Goal: Task Accomplishment & Management: Use online tool/utility

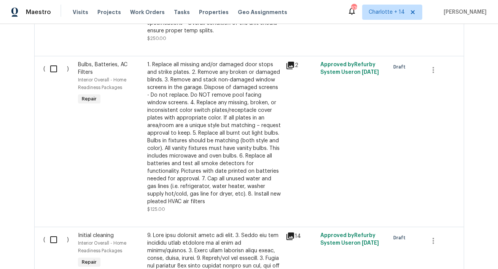
scroll to position [361, 0]
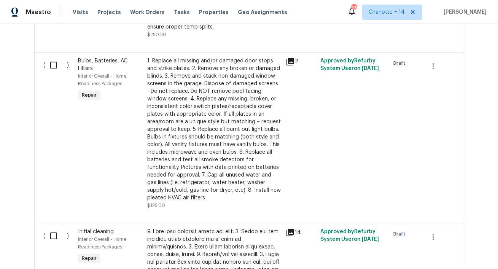
click at [225, 70] on div "1. Replace all missing and/or damaged door stops and strike plates. 2. Remove a…" at bounding box center [214, 129] width 134 height 145
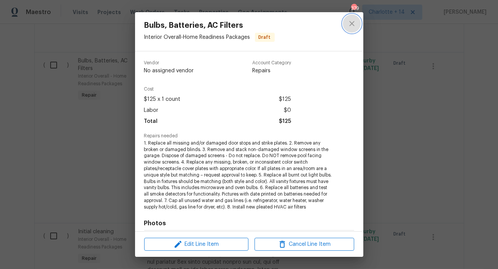
click at [353, 23] on icon "close" at bounding box center [352, 23] width 9 height 9
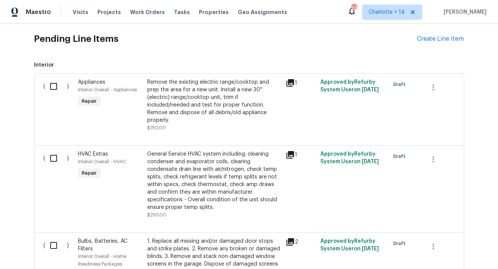
scroll to position [181, 0]
click at [53, 85] on input "checkbox" at bounding box center [57, 86] width 22 height 16
checkbox input "true"
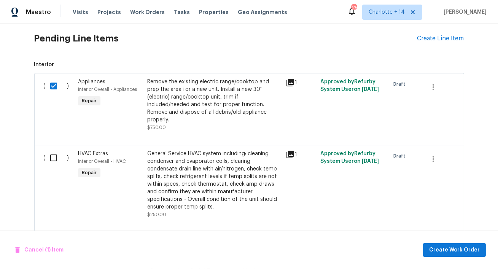
click at [55, 150] on input "checkbox" at bounding box center [57, 158] width 22 height 16
checkbox input "true"
click at [35, 251] on span "Cancel (2) Items" at bounding box center [41, 251] width 53 height 10
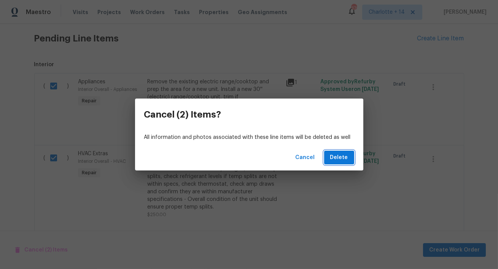
click at [338, 157] on span "Delete" at bounding box center [340, 158] width 18 height 10
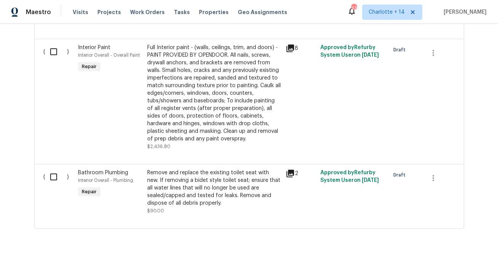
scroll to position [679, 0]
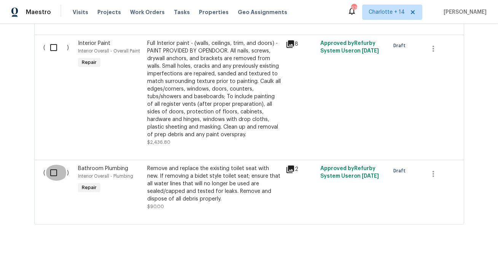
click at [56, 166] on input "checkbox" at bounding box center [57, 173] width 22 height 16
checkbox input "true"
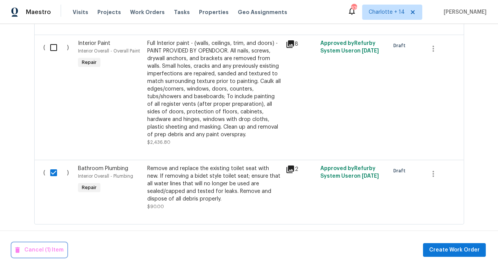
click at [45, 247] on span "Cancel (1) Item" at bounding box center [39, 251] width 48 height 10
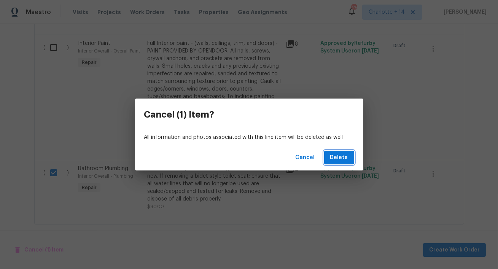
click at [337, 158] on span "Delete" at bounding box center [340, 158] width 18 height 10
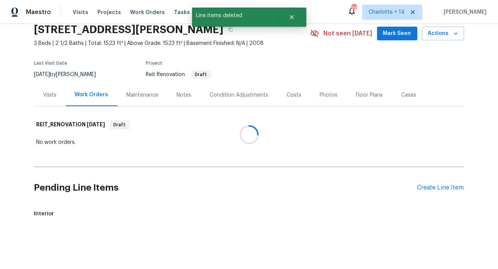
scroll to position [614, 0]
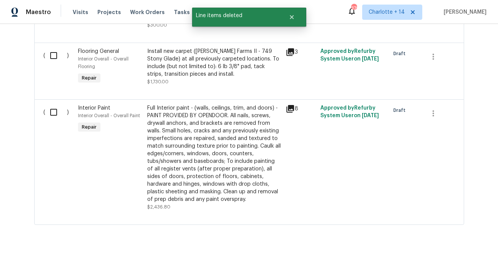
click at [230, 172] on div "Full Interior paint - (walls, ceilings, trim, and doors) - PAINT PROVIDED BY OP…" at bounding box center [214, 153] width 134 height 99
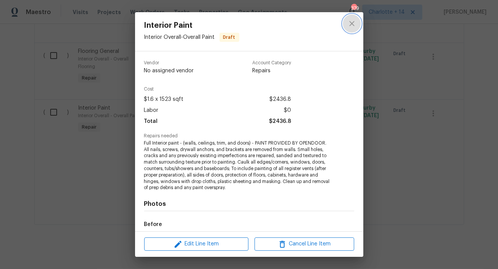
click at [354, 25] on icon "close" at bounding box center [352, 23] width 5 height 5
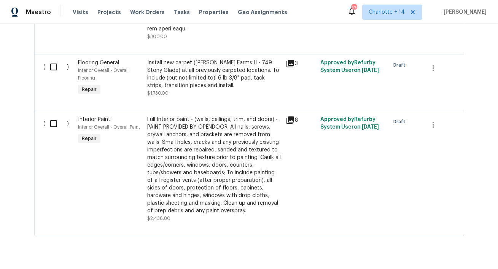
scroll to position [602, 0]
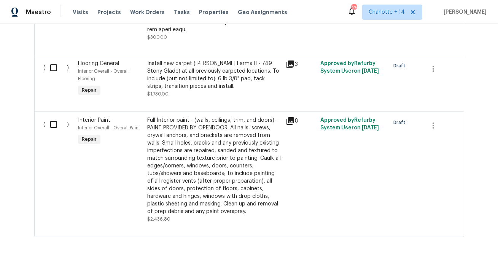
click at [217, 150] on div "Full Interior paint - (walls, ceilings, trim, and doors) - PAINT PROVIDED BY OP…" at bounding box center [214, 166] width 134 height 99
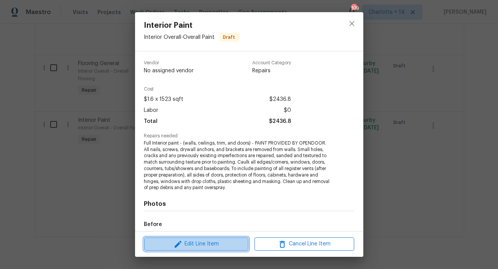
click at [179, 242] on icon "button" at bounding box center [178, 244] width 7 height 7
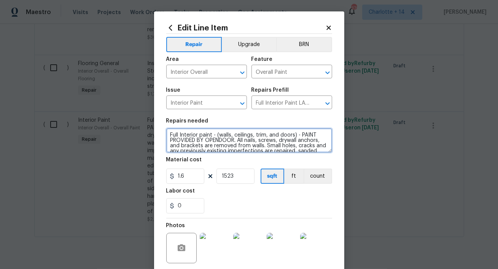
drag, startPoint x: 237, startPoint y: 141, endPoint x: 301, endPoint y: 134, distance: 64.3
click at [301, 134] on textarea "Full Interior paint - (walls, ceilings, trim, and doors) - PAINT PROVIDED BY OP…" at bounding box center [249, 140] width 166 height 24
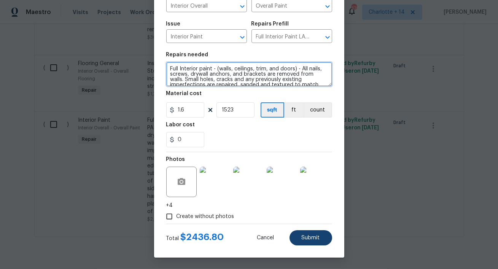
type textarea "Full Interior paint - (walls, ceilings, trim, and doors) - All nails, screws, d…"
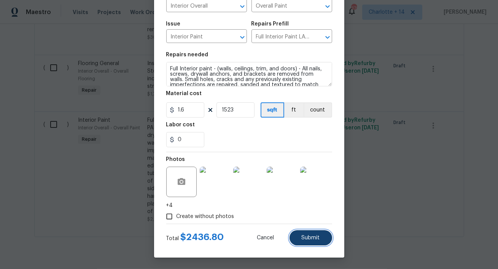
click at [307, 238] on span "Submit" at bounding box center [311, 238] width 18 height 6
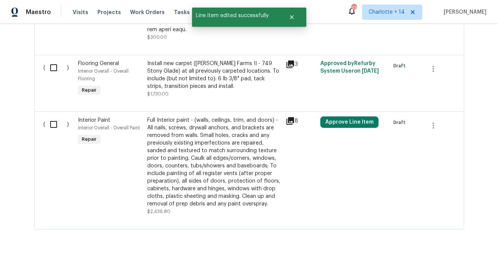
scroll to position [0, 0]
click at [357, 117] on button "Approve Line Item" at bounding box center [350, 122] width 58 height 11
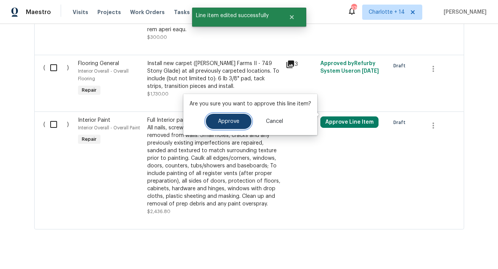
click at [235, 119] on span "Approve" at bounding box center [228, 122] width 21 height 6
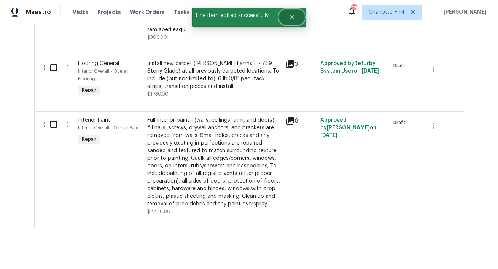
click at [291, 14] on icon "Close" at bounding box center [292, 17] width 6 height 6
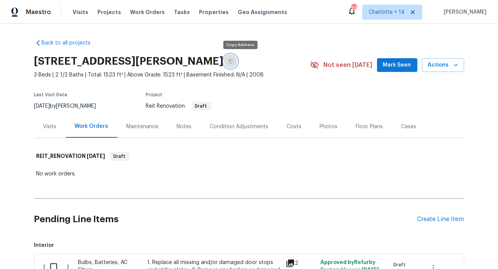
click at [238, 61] on button "button" at bounding box center [231, 61] width 14 height 14
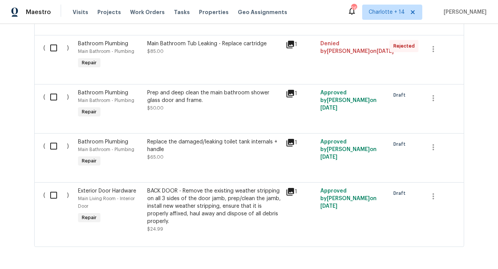
scroll to position [2938, 0]
